Goal: Find specific page/section: Find specific page/section

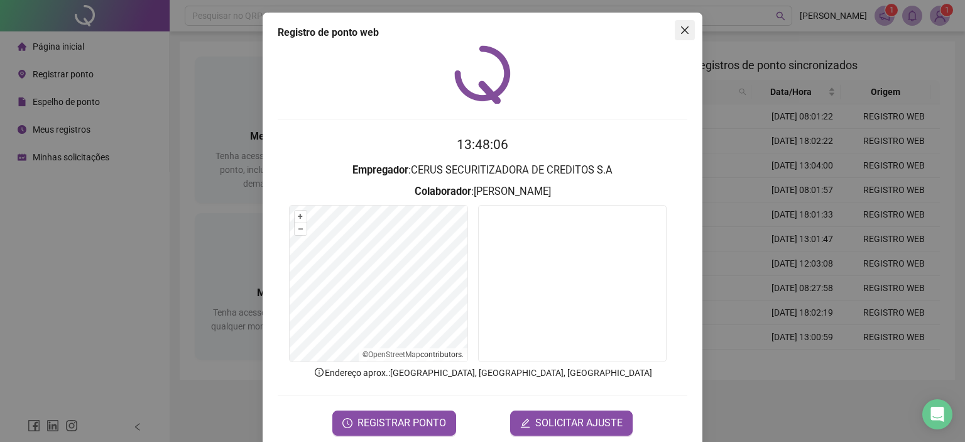
click at [681, 30] on icon "close" at bounding box center [685, 30] width 10 height 10
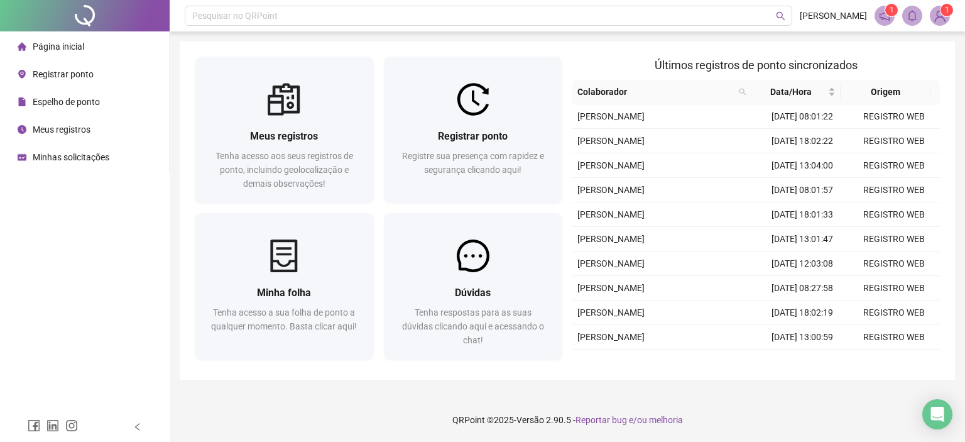
click at [92, 45] on li "Página inicial" at bounding box center [85, 46] width 164 height 25
click at [57, 76] on span "Registrar ponto" at bounding box center [63, 74] width 61 height 10
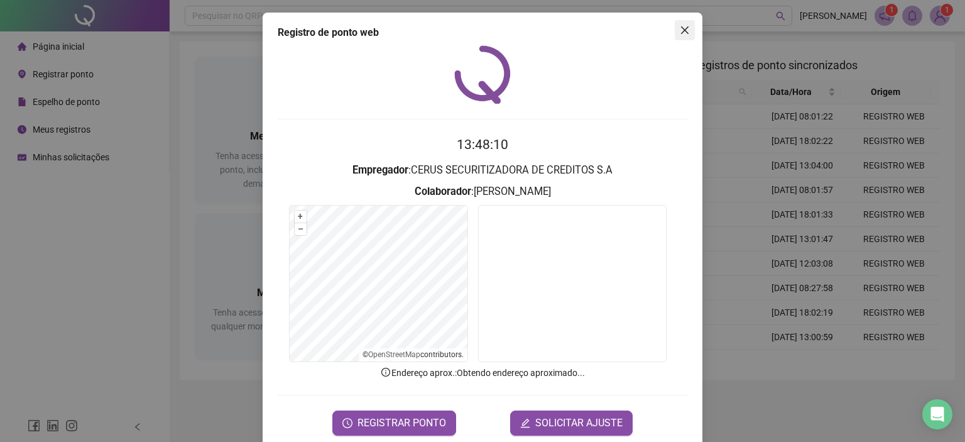
click at [681, 30] on icon "close" at bounding box center [685, 30] width 8 height 8
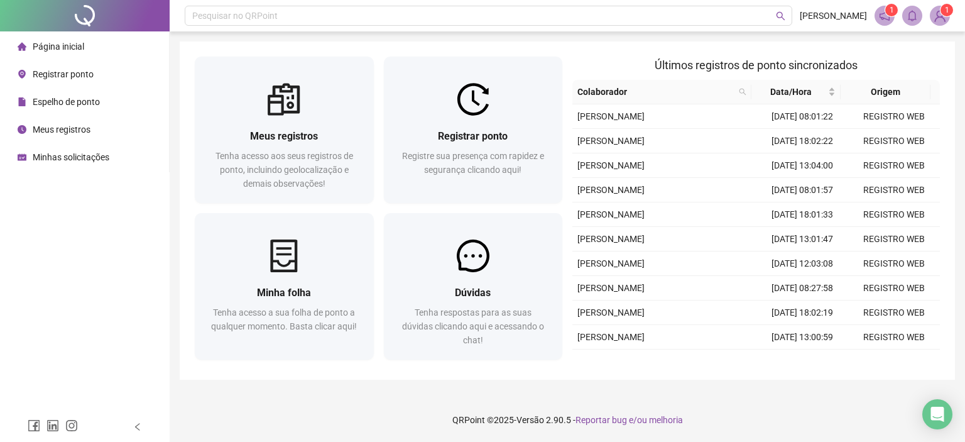
click at [67, 40] on div "Página inicial" at bounding box center [51, 46] width 67 height 25
click at [50, 53] on div "Página inicial" at bounding box center [51, 46] width 67 height 25
click at [72, 49] on span "Página inicial" at bounding box center [59, 46] width 52 height 10
click at [75, 102] on span "Espelho de ponto" at bounding box center [66, 102] width 67 height 10
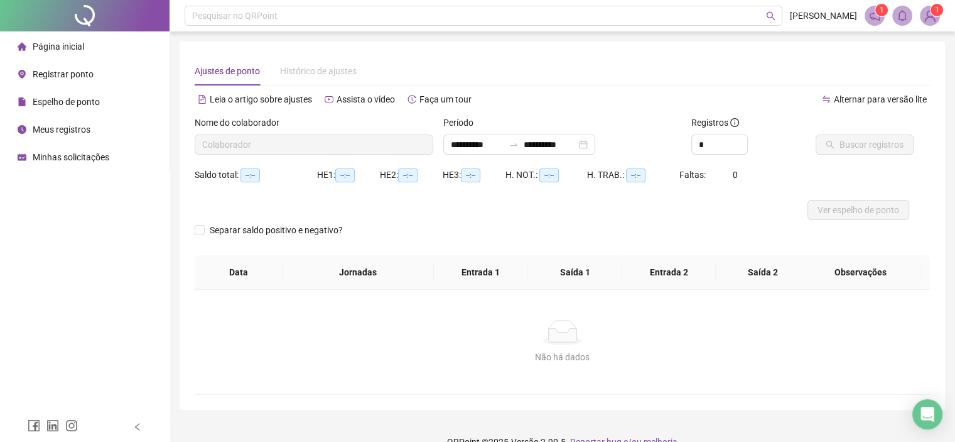
type input "**********"
click at [78, 69] on span "Registrar ponto" at bounding box center [63, 74] width 61 height 10
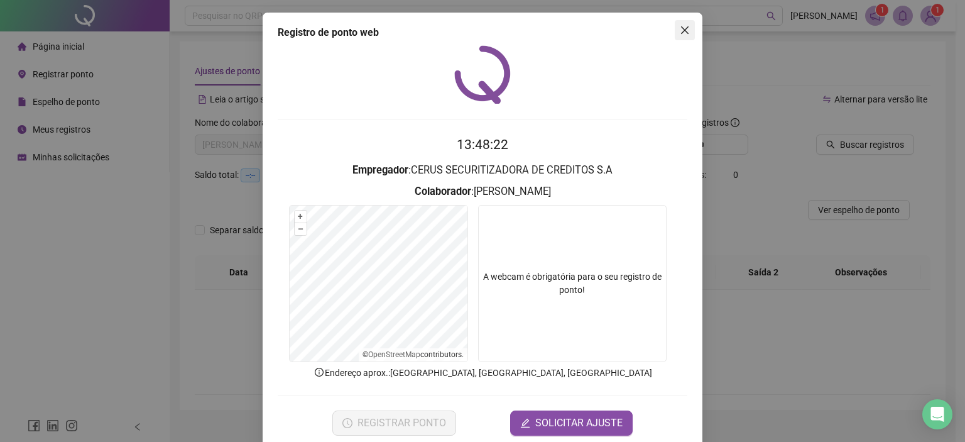
click at [681, 30] on icon "close" at bounding box center [685, 30] width 8 height 8
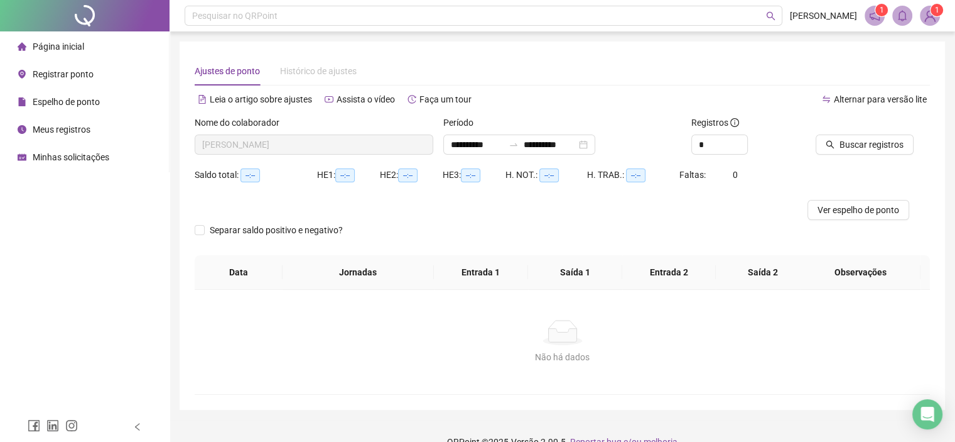
click at [84, 50] on li "Página inicial" at bounding box center [85, 46] width 164 height 25
